Goal: Transaction & Acquisition: Subscribe to service/newsletter

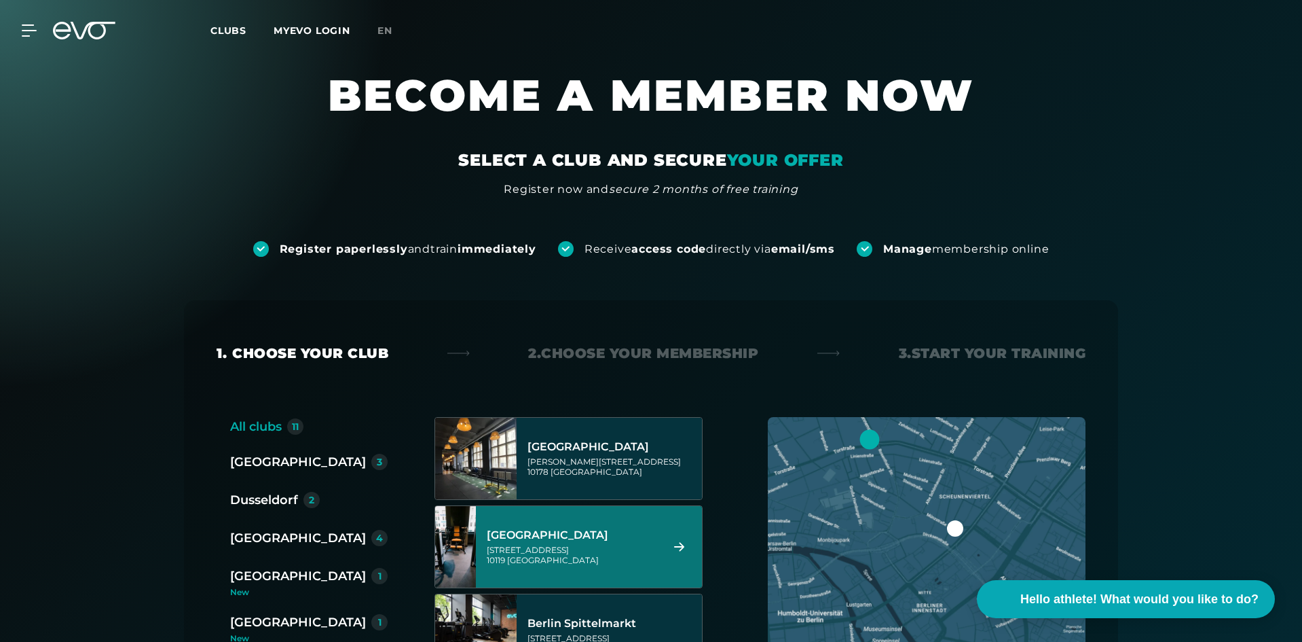
click at [619, 549] on div "[STREET_ADDRESS]" at bounding box center [572, 555] width 170 height 20
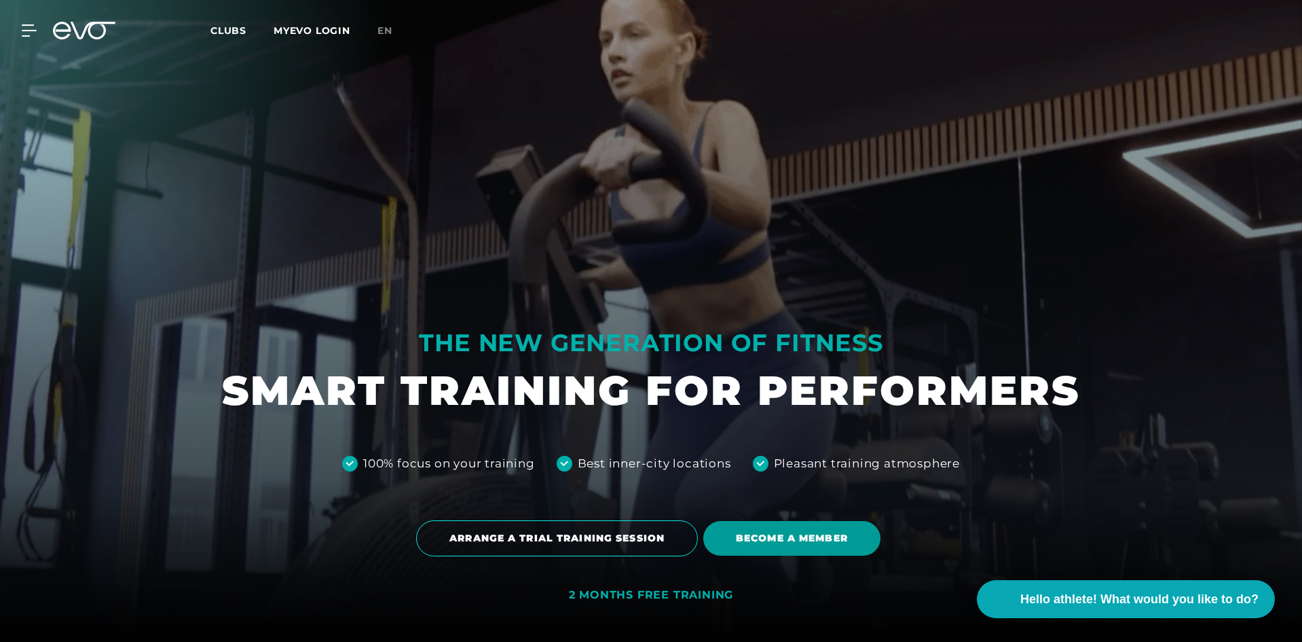
click at [767, 534] on font "BECOME A MEMBER" at bounding box center [792, 538] width 112 height 12
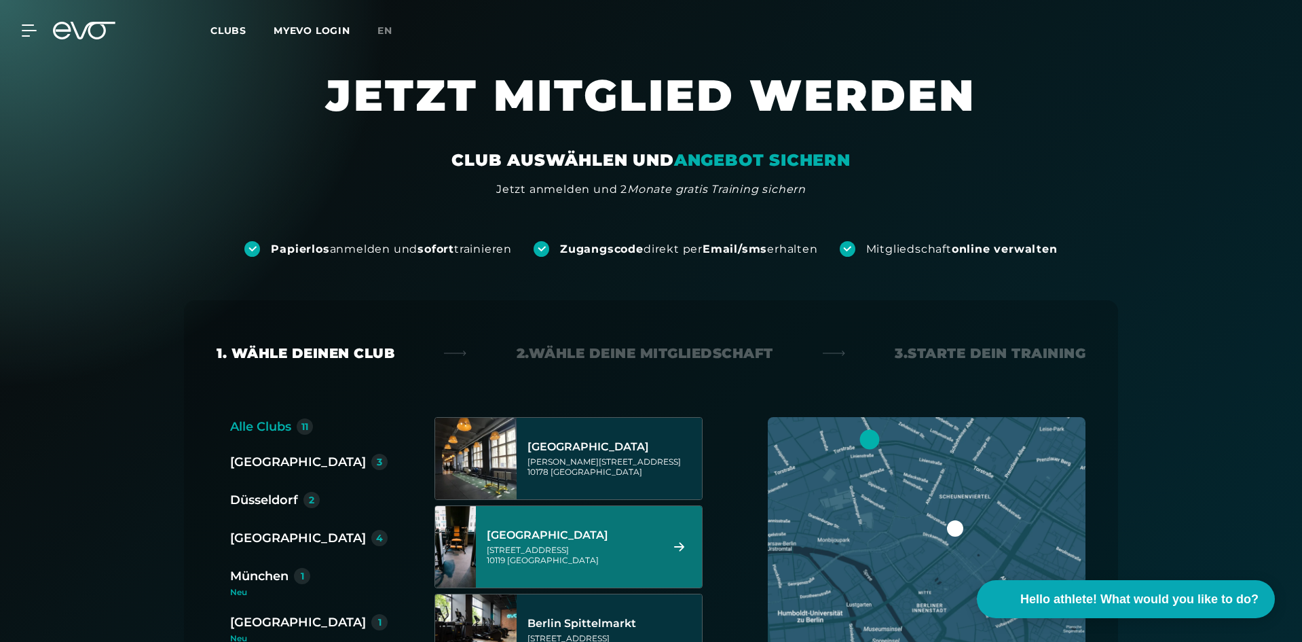
click at [568, 530] on div "[GEOGRAPHIC_DATA]" at bounding box center [572, 535] width 170 height 14
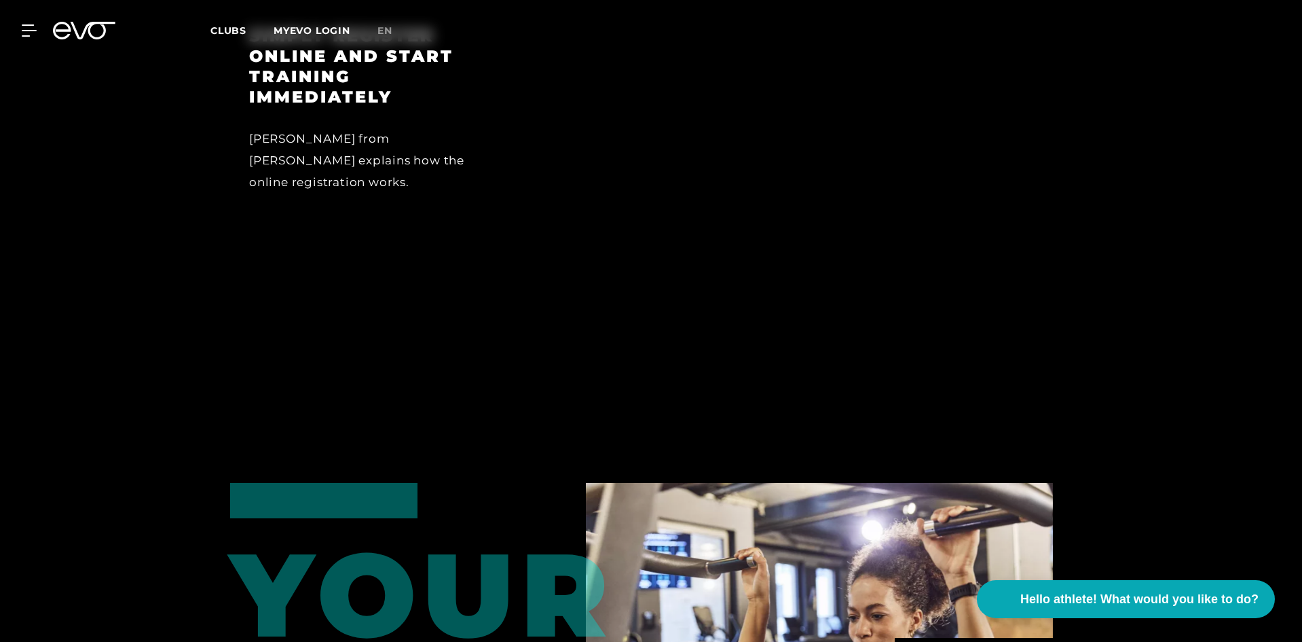
scroll to position [1658, 0]
